Goal: Task Accomplishment & Management: Manage account settings

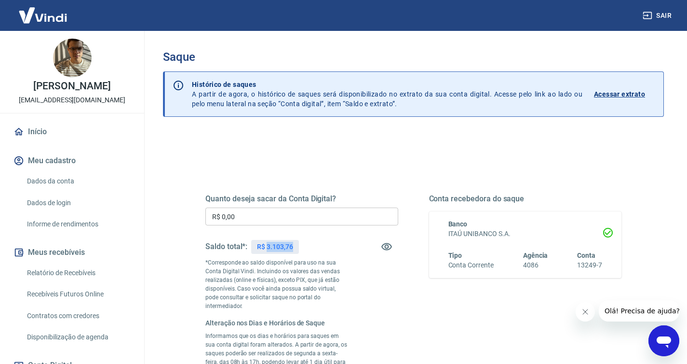
drag, startPoint x: 268, startPoint y: 246, endPoint x: 296, endPoint y: 246, distance: 28.9
click at [297, 246] on div "R$ 3.103,76" at bounding box center [274, 247] width 47 height 14
copy p "3.103,76"
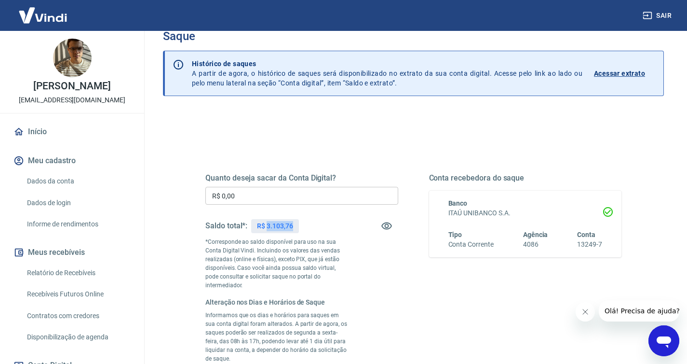
scroll to position [44, 0]
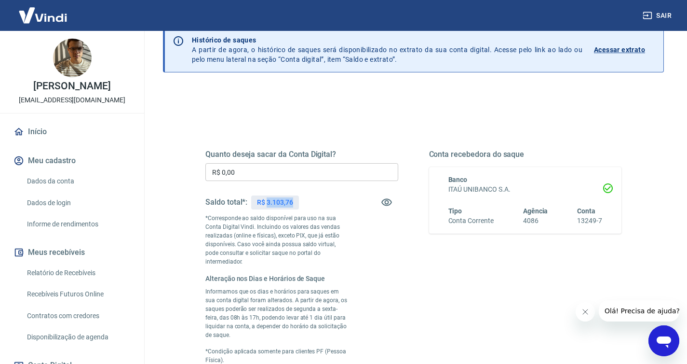
copy p "3.103,76"
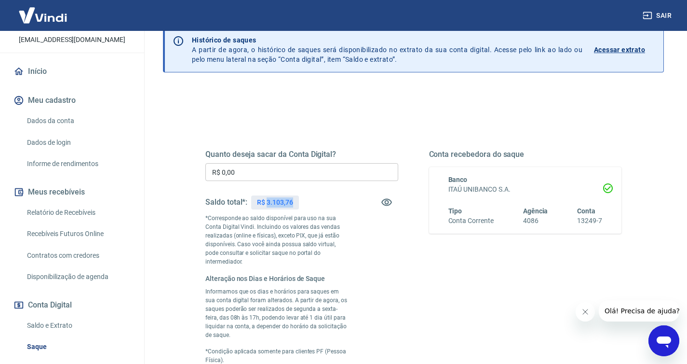
scroll to position [94, 0]
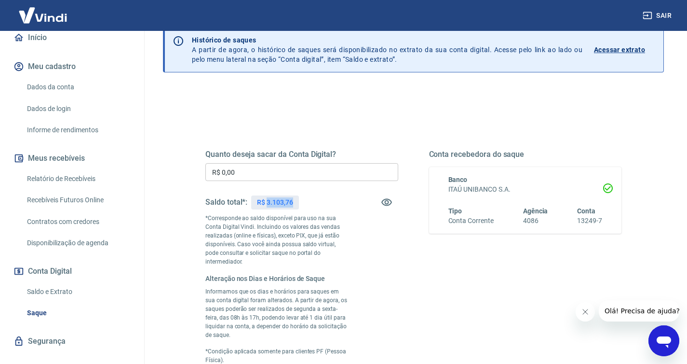
click at [84, 179] on link "Relatório de Recebíveis" at bounding box center [77, 179] width 109 height 20
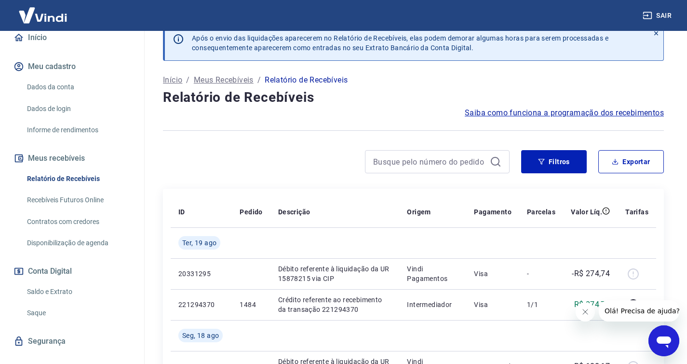
scroll to position [17, 0]
click at [81, 199] on link "Recebíveis Futuros Online" at bounding box center [77, 200] width 109 height 20
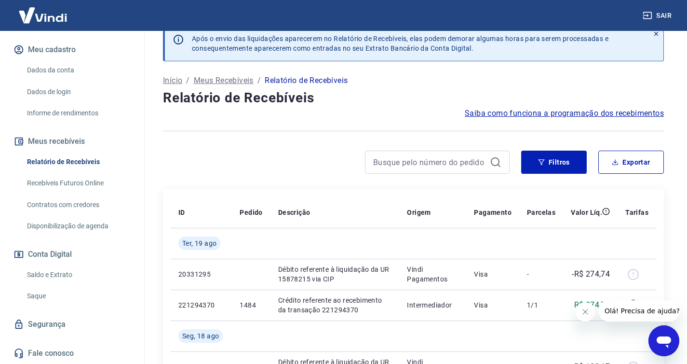
click at [56, 276] on link "Saldo e Extrato" at bounding box center [77, 275] width 109 height 20
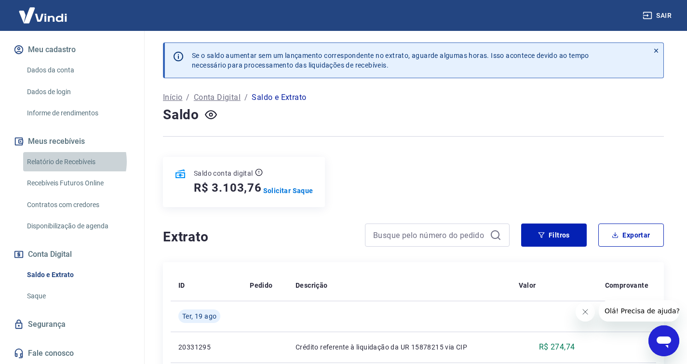
click at [74, 161] on link "Relatório de Recebíveis" at bounding box center [77, 162] width 109 height 20
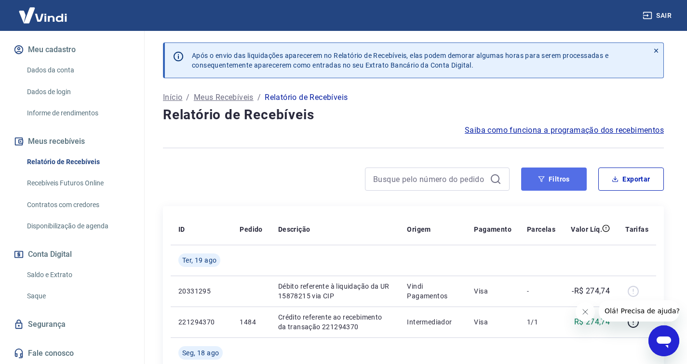
click at [548, 180] on button "Filtros" at bounding box center [554, 178] width 66 height 23
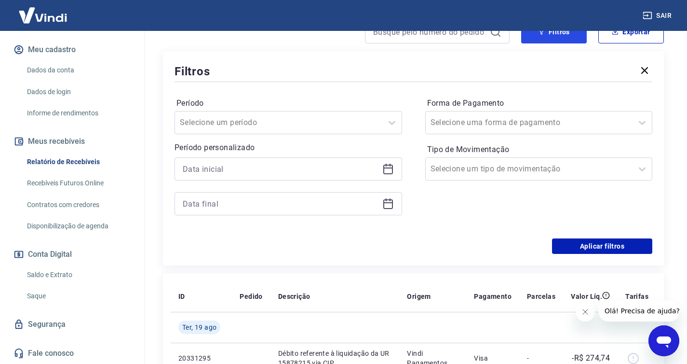
scroll to position [156, 0]
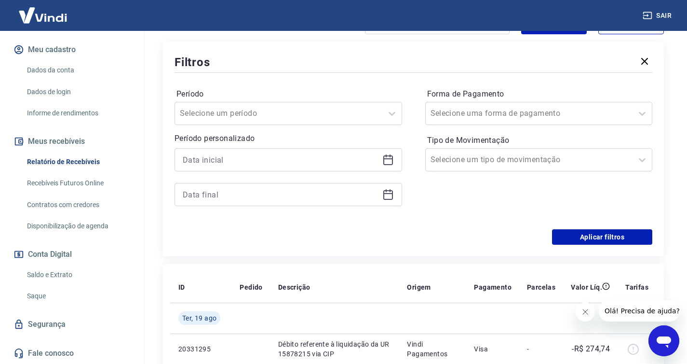
click at [391, 163] on icon at bounding box center [388, 160] width 10 height 10
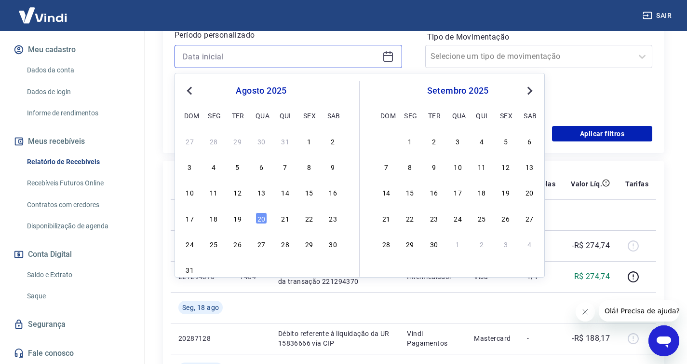
scroll to position [275, 0]
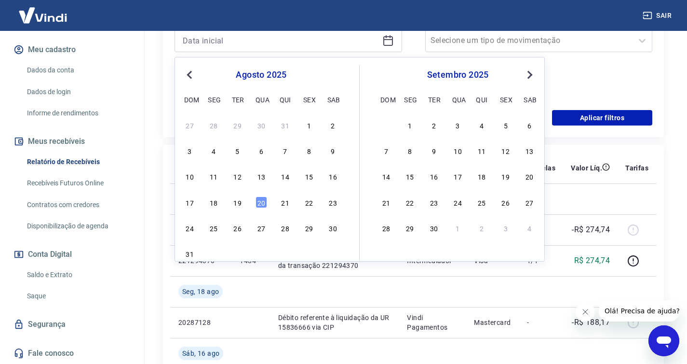
click at [190, 75] on span "Previous Month" at bounding box center [190, 74] width 0 height 11
click at [260, 175] on div "16" at bounding box center [262, 176] width 12 height 12
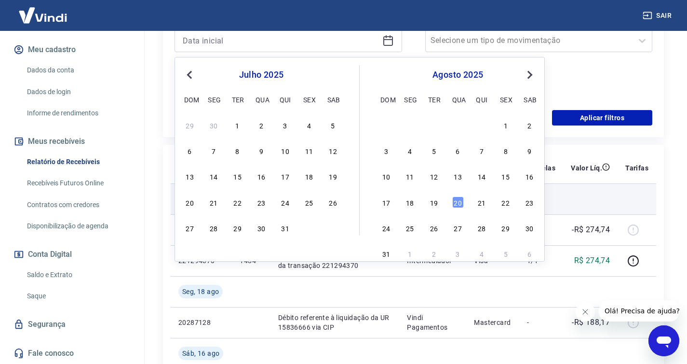
type input "16/07/2025"
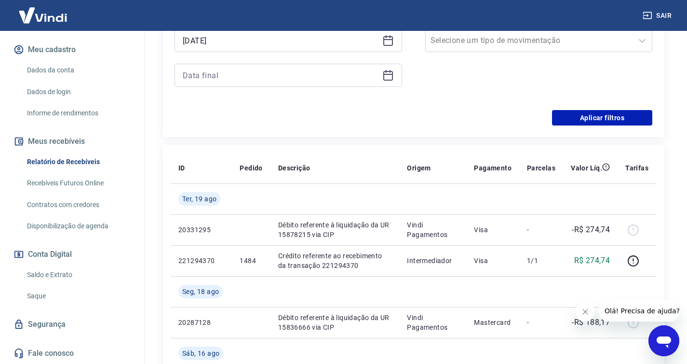
click at [390, 74] on icon at bounding box center [388, 74] width 10 height 1
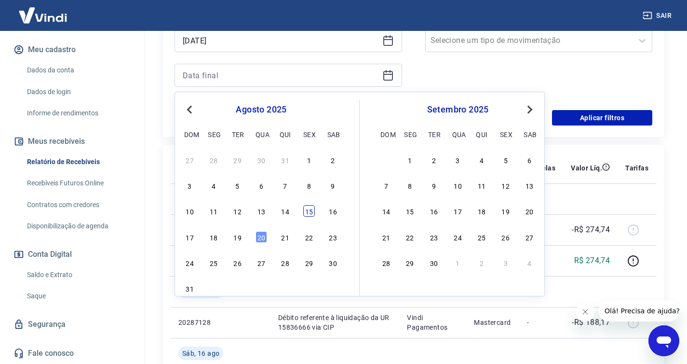
click at [308, 209] on div "15" at bounding box center [309, 211] width 12 height 12
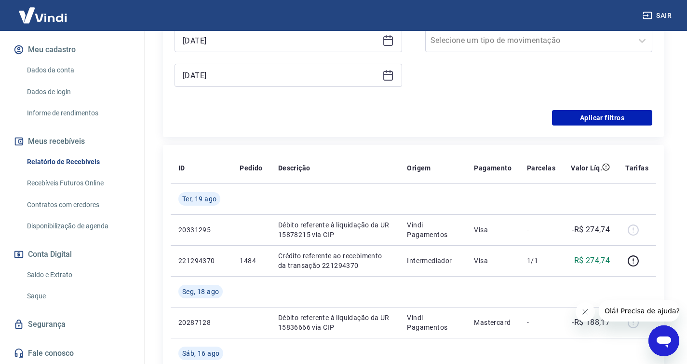
type input "15/08/2025"
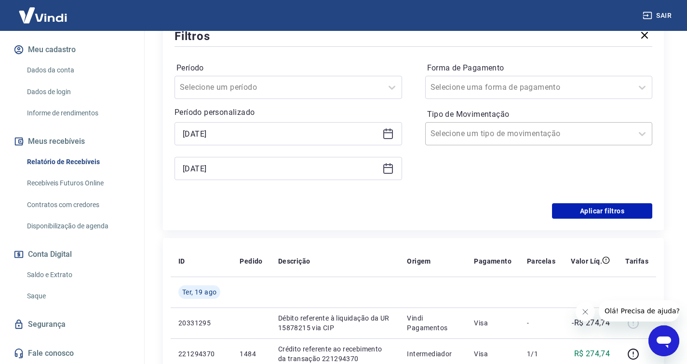
scroll to position [173, 0]
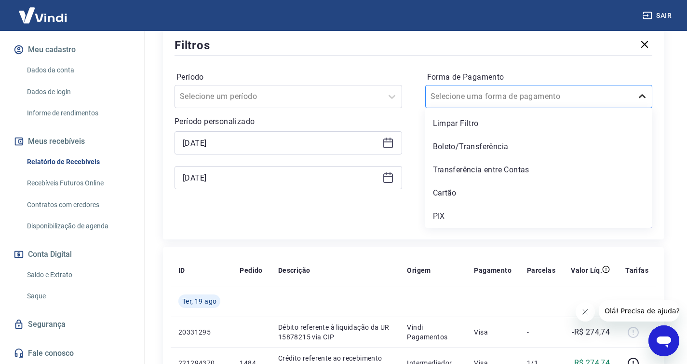
click at [639, 95] on icon at bounding box center [642, 97] width 12 height 12
click at [439, 214] on div "PIX" at bounding box center [539, 215] width 228 height 19
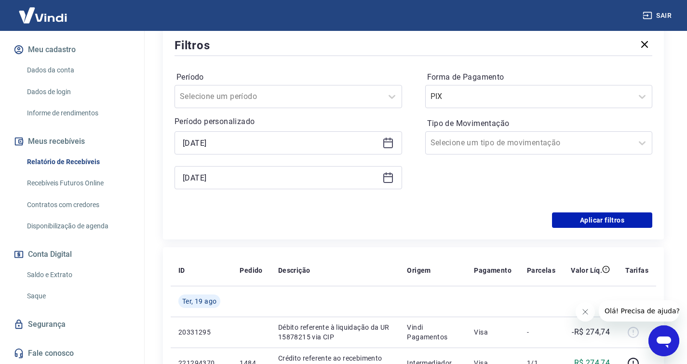
click at [441, 215] on div "Aplicar filtros" at bounding box center [414, 219] width 478 height 15
click at [526, 147] on div at bounding box center [530, 142] width 198 height 13
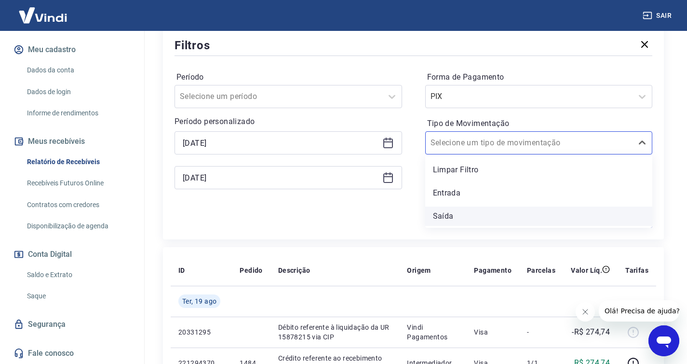
click at [451, 215] on div "Saída" at bounding box center [539, 215] width 228 height 19
click at [446, 215] on div "Aplicar filtros" at bounding box center [414, 219] width 478 height 15
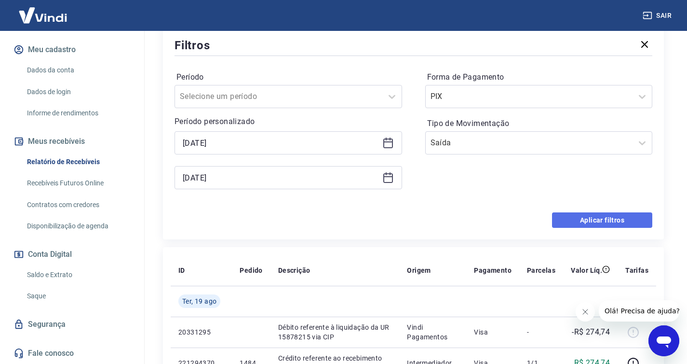
click at [580, 214] on button "Aplicar filtros" at bounding box center [602, 219] width 100 height 15
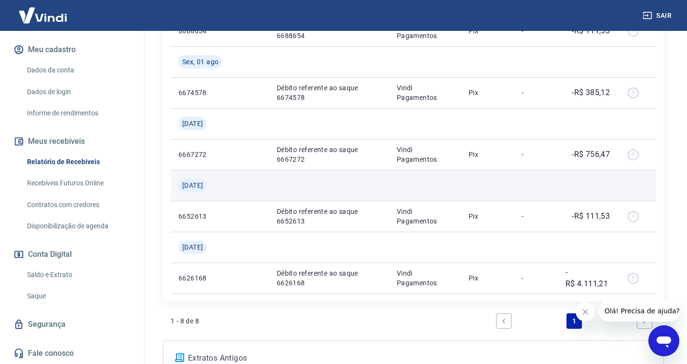
scroll to position [533, 0]
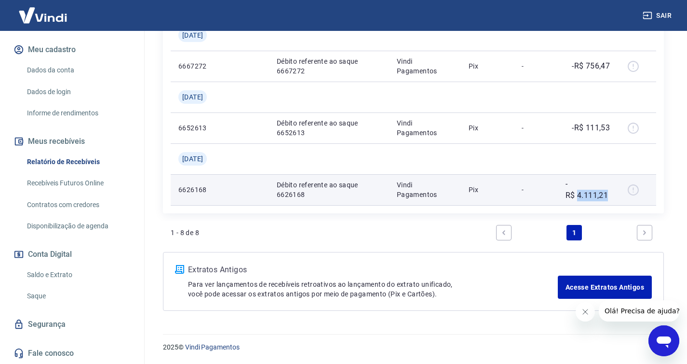
drag, startPoint x: 577, startPoint y: 195, endPoint x: 607, endPoint y: 195, distance: 30.4
click at [607, 195] on p "-R$ 4.111,21" at bounding box center [588, 189] width 44 height 23
copy p "4.111,21"
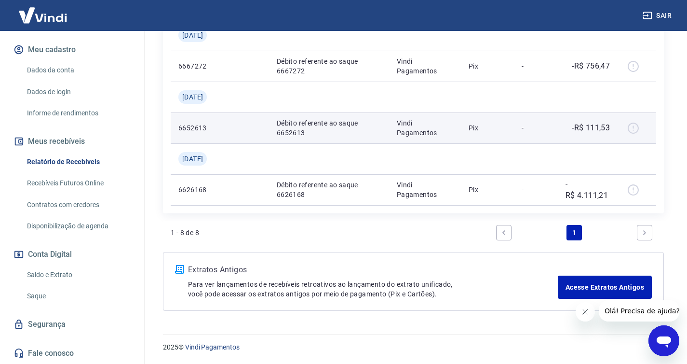
click at [594, 126] on p "-R$ 111,53" at bounding box center [591, 128] width 38 height 12
copy p "111,53"
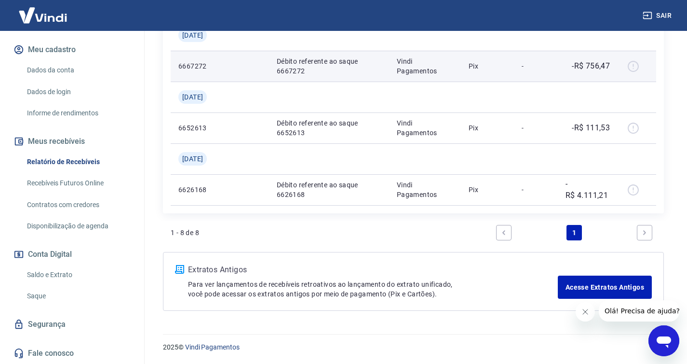
click at [596, 65] on p "-R$ 756,47" at bounding box center [591, 66] width 38 height 12
copy p "756,47"
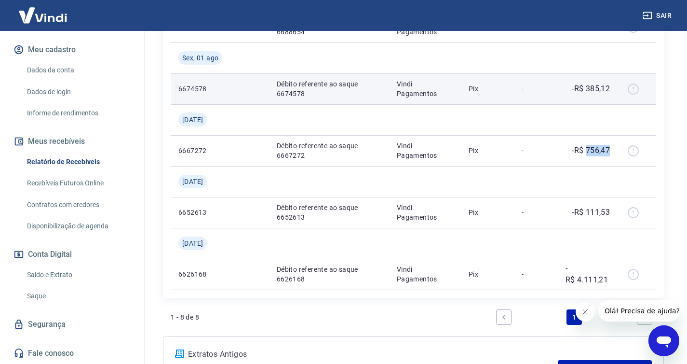
scroll to position [407, 0]
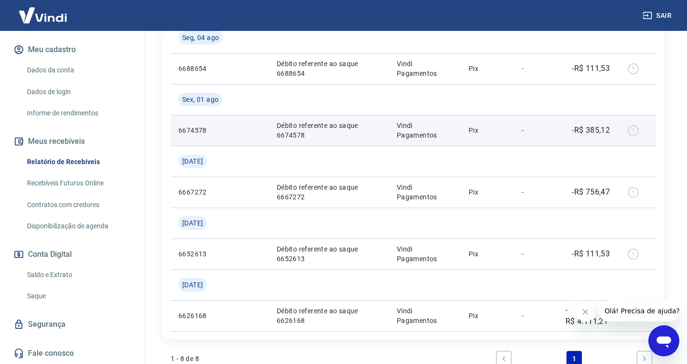
click at [599, 130] on p "-R$ 385,12" at bounding box center [591, 130] width 38 height 12
copy p "385,12"
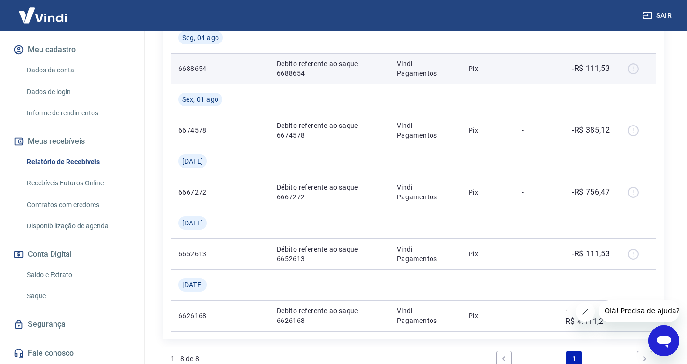
click at [594, 64] on p "-R$ 111,53" at bounding box center [591, 69] width 38 height 12
copy p "111,53"
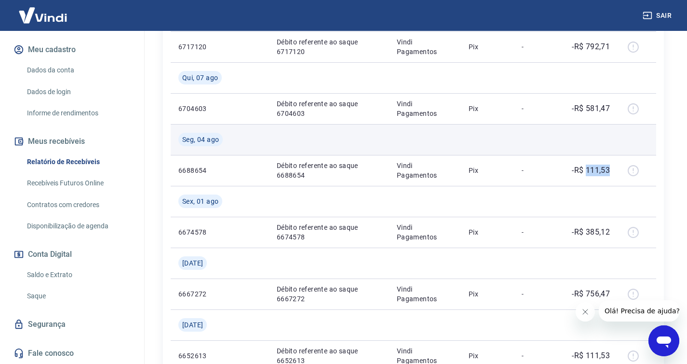
scroll to position [286, 0]
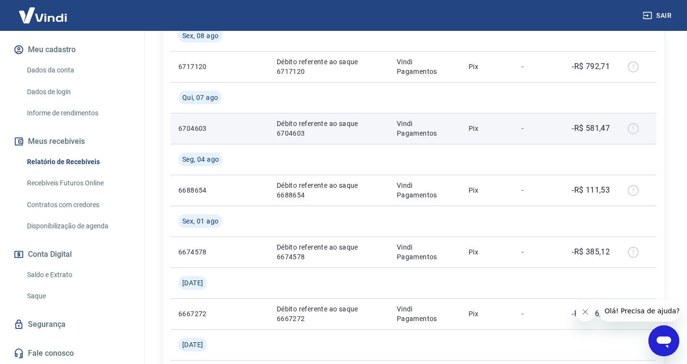
click at [596, 127] on p "-R$ 581,47" at bounding box center [591, 128] width 38 height 12
copy p "581,47"
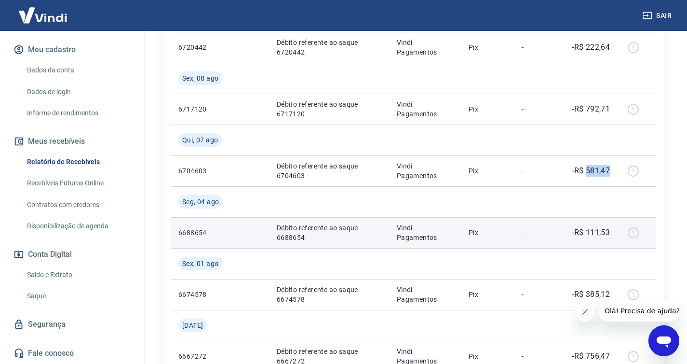
scroll to position [150, 0]
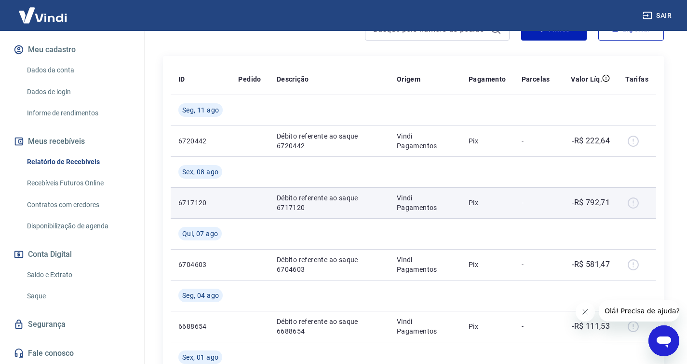
click at [594, 202] on p "-R$ 792,71" at bounding box center [591, 203] width 38 height 12
copy p "792,71"
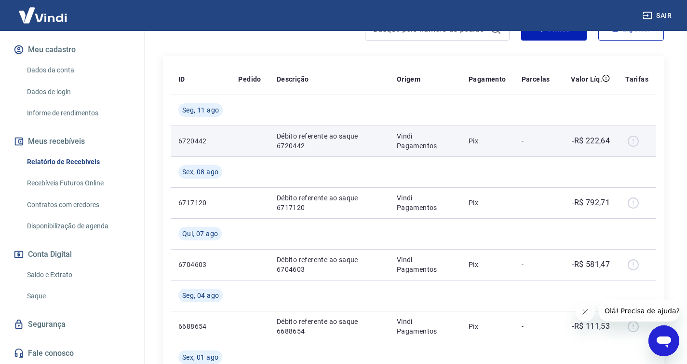
click at [594, 140] on p "-R$ 222,64" at bounding box center [591, 141] width 38 height 12
copy p "222,64"
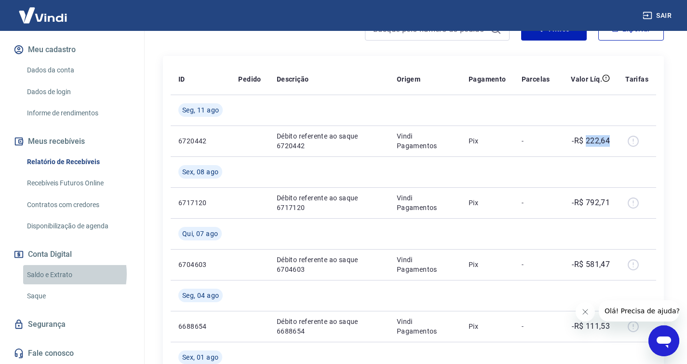
click at [57, 273] on link "Saldo e Extrato" at bounding box center [77, 275] width 109 height 20
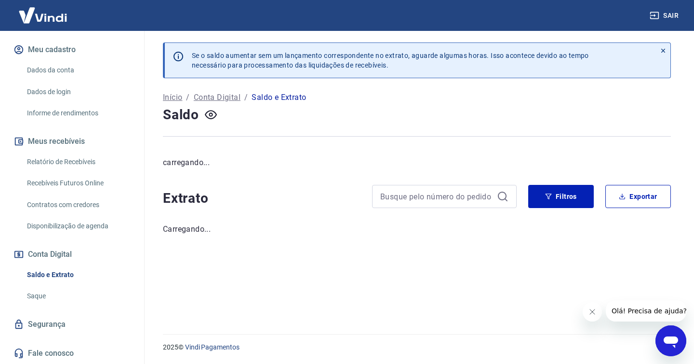
click at [43, 299] on link "Saque" at bounding box center [77, 296] width 109 height 20
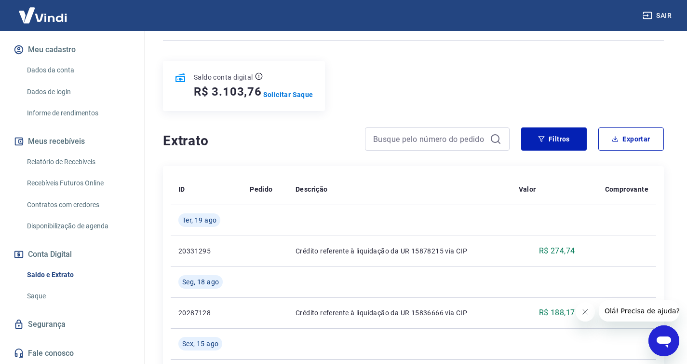
scroll to position [89, 0]
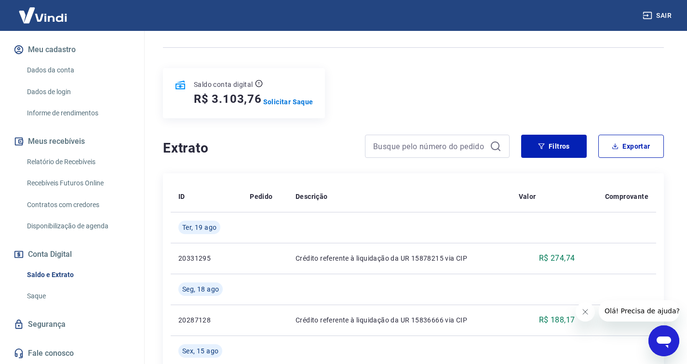
click at [43, 298] on link "Saque" at bounding box center [77, 296] width 109 height 20
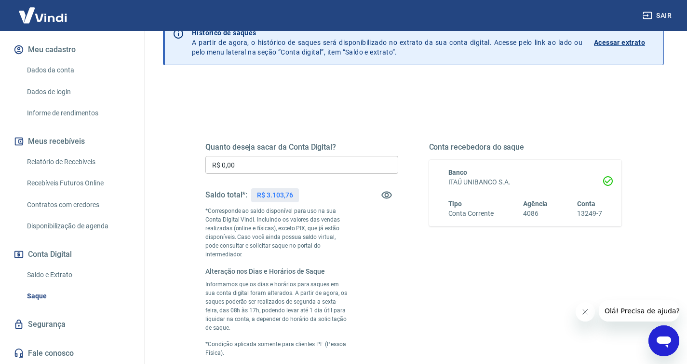
scroll to position [58, 0]
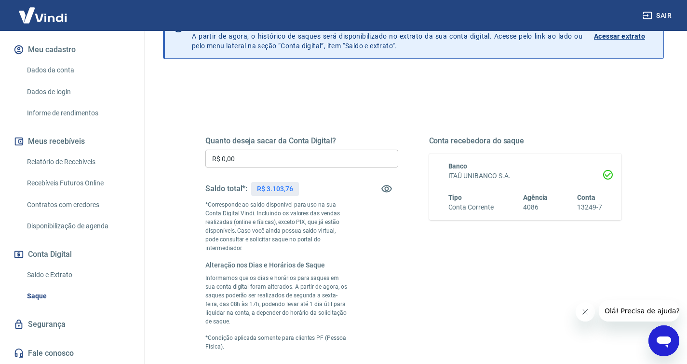
click at [262, 162] on input "R$ 0,00" at bounding box center [301, 158] width 193 height 18
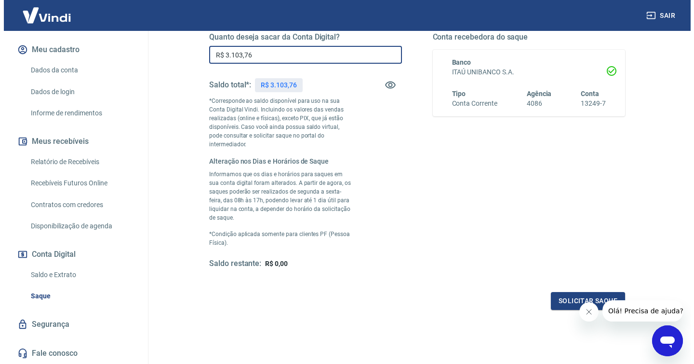
scroll to position [198, 0]
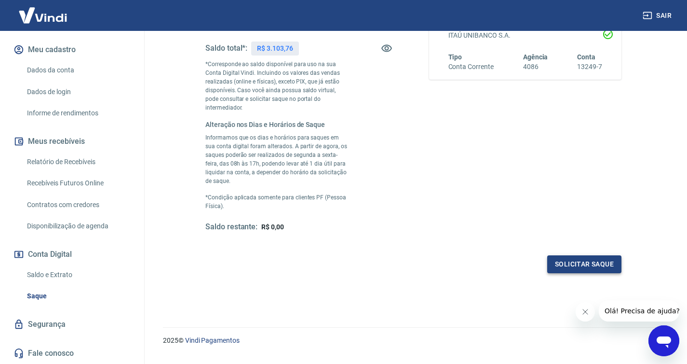
type input "R$ 3.103,76"
click at [593, 255] on button "Solicitar saque" at bounding box center [584, 264] width 74 height 18
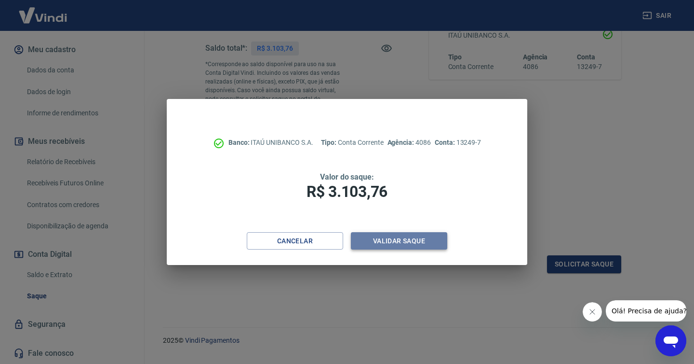
click at [403, 237] on button "Validar saque" at bounding box center [399, 241] width 96 height 18
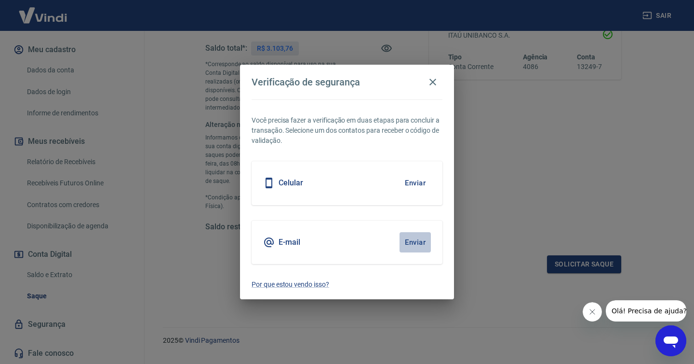
click at [415, 243] on button "Enviar" at bounding box center [415, 242] width 31 height 20
click at [416, 240] on button "Enviar" at bounding box center [415, 242] width 31 height 20
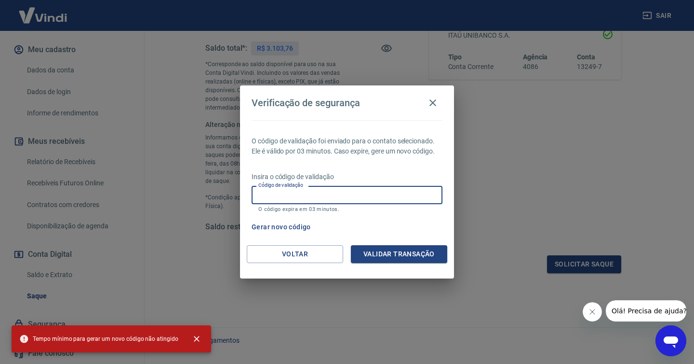
click at [351, 190] on input "Código de validação" at bounding box center [347, 195] width 191 height 18
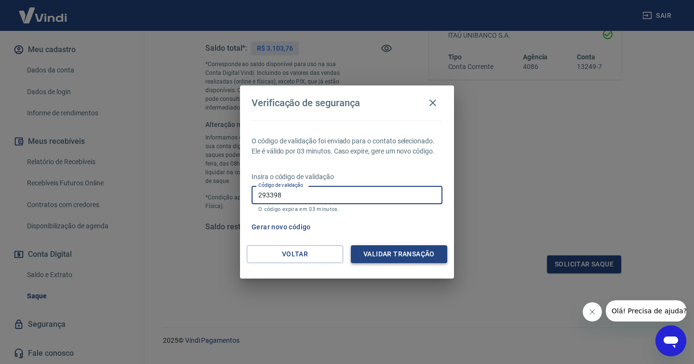
type input "293398"
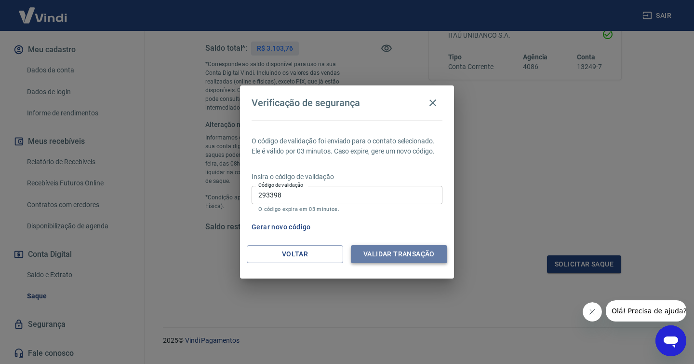
click at [391, 256] on button "Validar transação" at bounding box center [399, 254] width 96 height 18
